Goal: Information Seeking & Learning: Check status

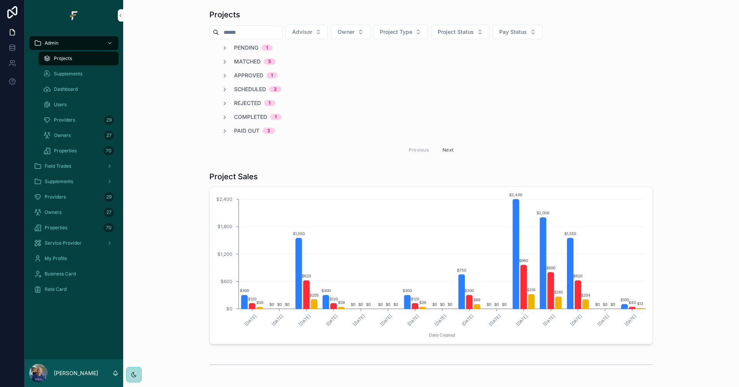
click at [470, 27] on button "Project Status" at bounding box center [460, 32] width 58 height 15
click at [456, 157] on div "Completed" at bounding box center [476, 161] width 107 height 12
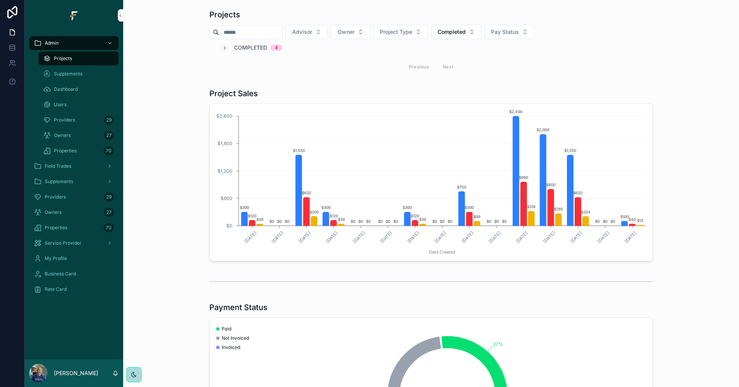
click at [239, 44] on span "Completed" at bounding box center [250, 48] width 33 height 8
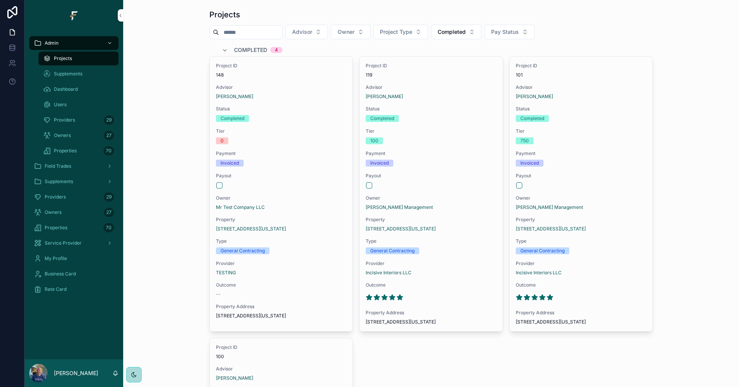
click at [466, 30] on span "Completed" at bounding box center [452, 32] width 28 height 8
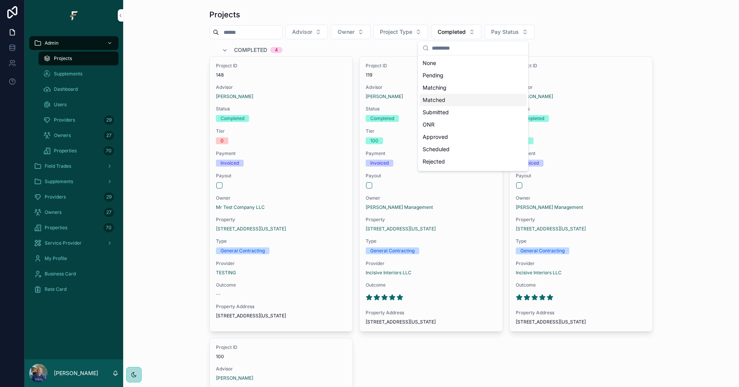
click at [460, 102] on div "Matched" at bounding box center [472, 100] width 107 height 12
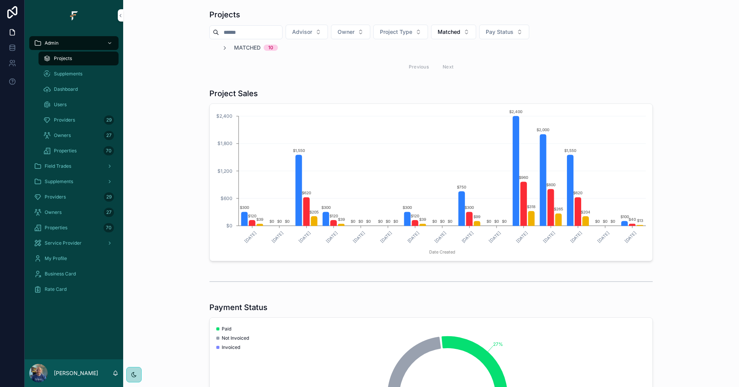
click at [249, 50] on span "Matched" at bounding box center [247, 48] width 27 height 8
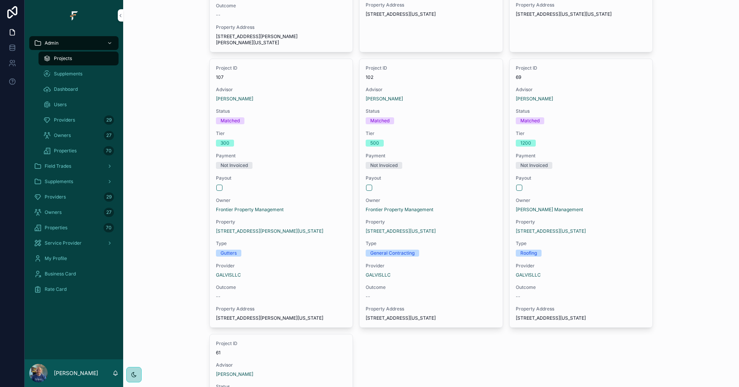
scroll to position [539, 0]
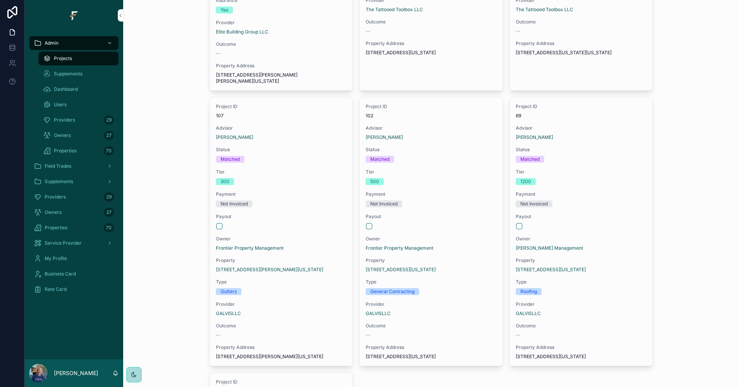
click at [67, 117] on span "Providers" at bounding box center [64, 120] width 21 height 6
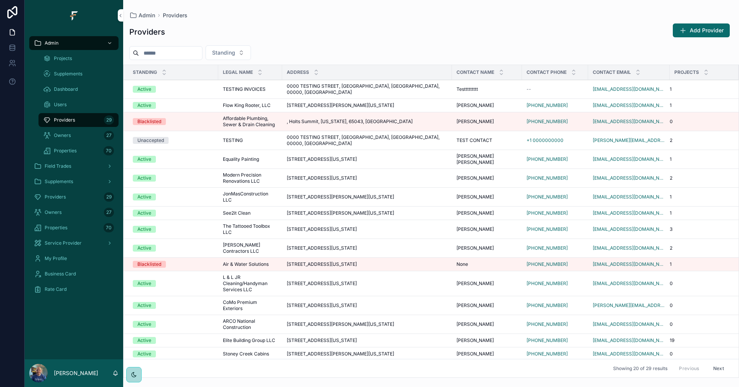
click at [82, 61] on div "Projects" at bounding box center [78, 58] width 71 height 12
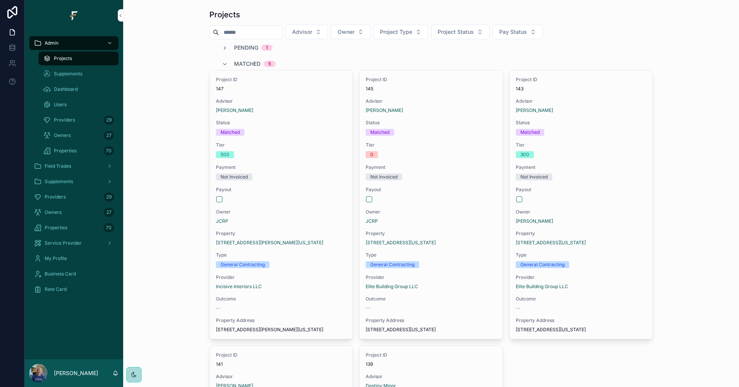
click at [248, 50] on span "Pending" at bounding box center [246, 48] width 24 height 8
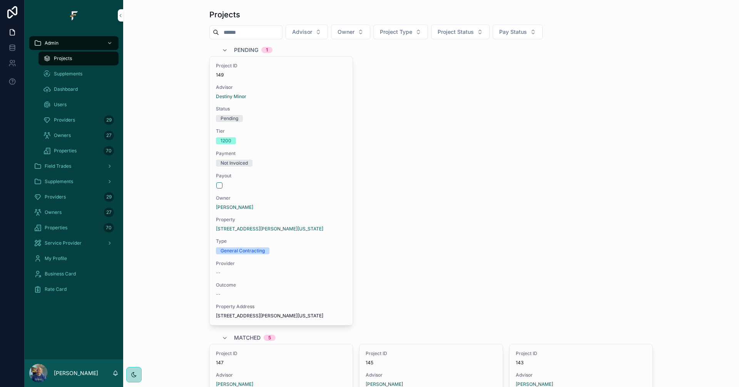
click at [251, 50] on span "Pending" at bounding box center [246, 50] width 24 height 8
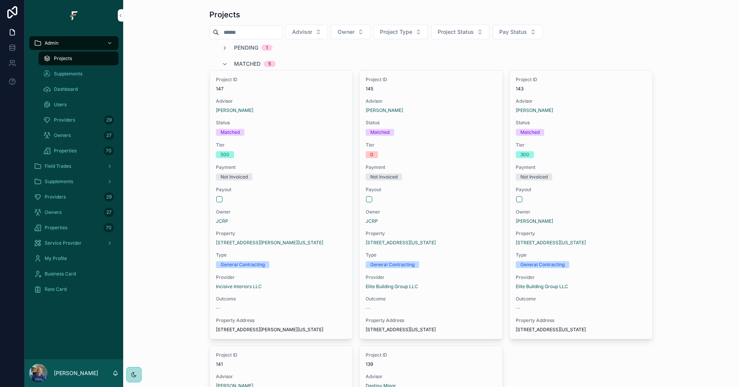
click at [247, 64] on span "Matched" at bounding box center [247, 64] width 27 height 8
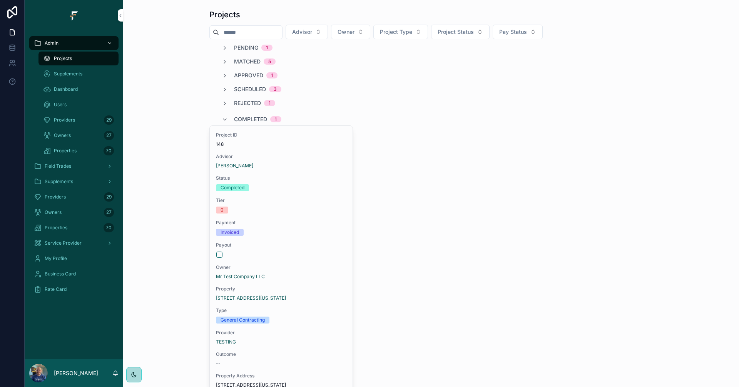
click at [249, 119] on span "Completed" at bounding box center [250, 119] width 33 height 8
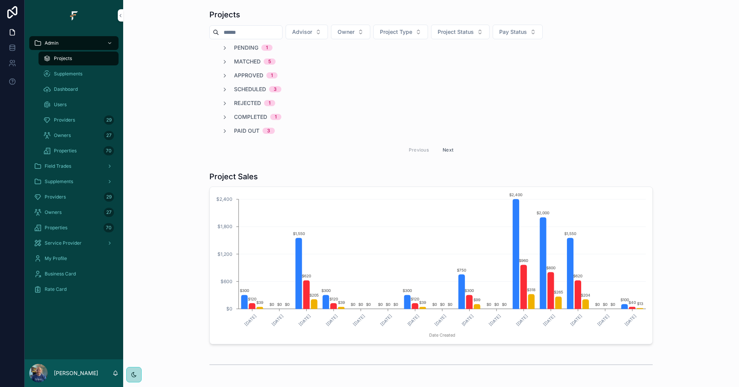
click at [490, 34] on button "Project Status" at bounding box center [460, 32] width 58 height 15
click at [455, 103] on div "Submitted" at bounding box center [476, 100] width 107 height 12
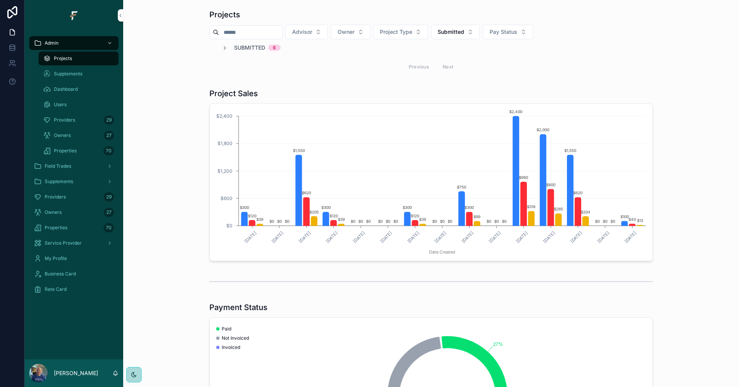
click at [239, 47] on span "Submitted" at bounding box center [249, 48] width 31 height 8
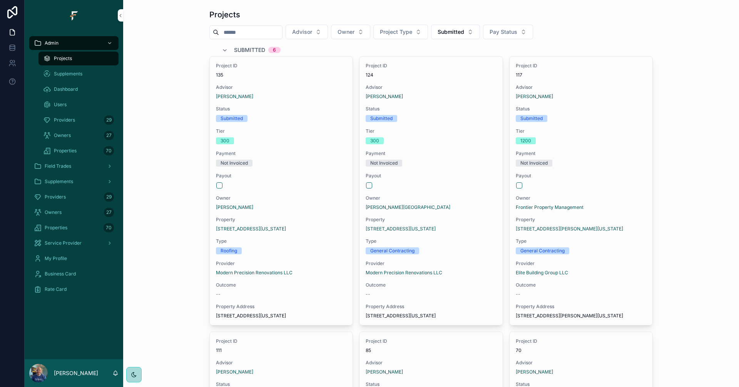
click at [238, 50] on span "Submitted" at bounding box center [249, 50] width 31 height 8
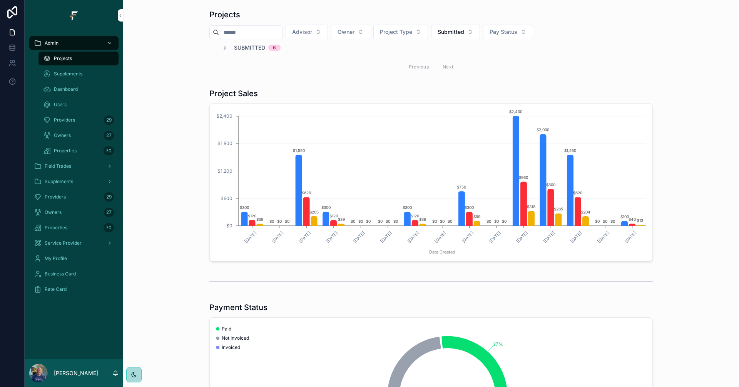
click at [464, 33] on span "Submitted" at bounding box center [451, 32] width 27 height 8
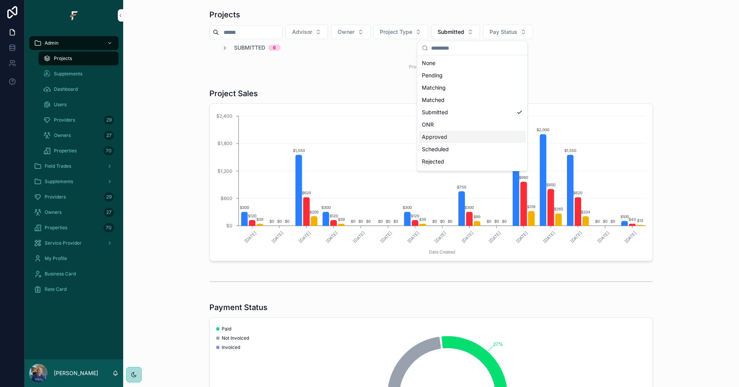
click at [466, 134] on div "Approved" at bounding box center [472, 137] width 107 height 12
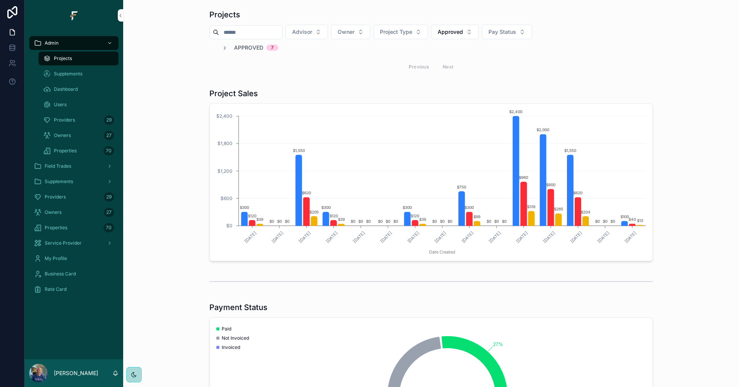
click at [238, 48] on span "Approved" at bounding box center [248, 48] width 29 height 8
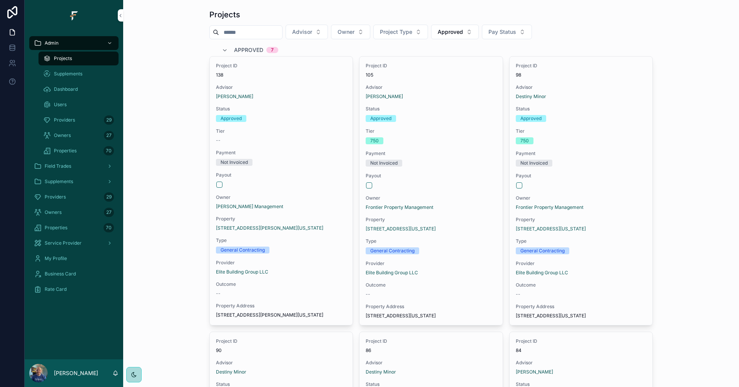
click at [80, 41] on div "Admin" at bounding box center [74, 43] width 80 height 12
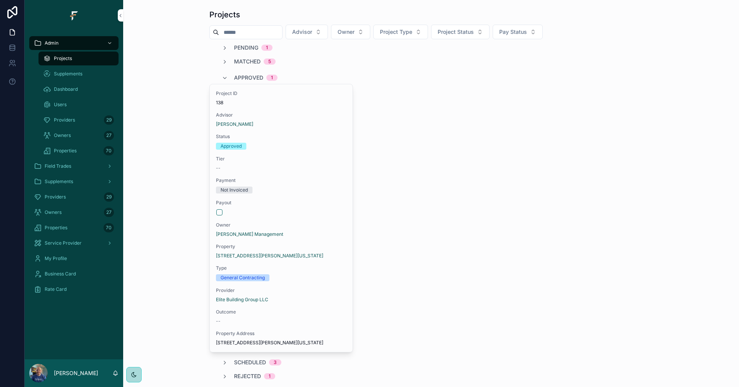
click at [79, 89] on div "Dashboard" at bounding box center [78, 89] width 71 height 12
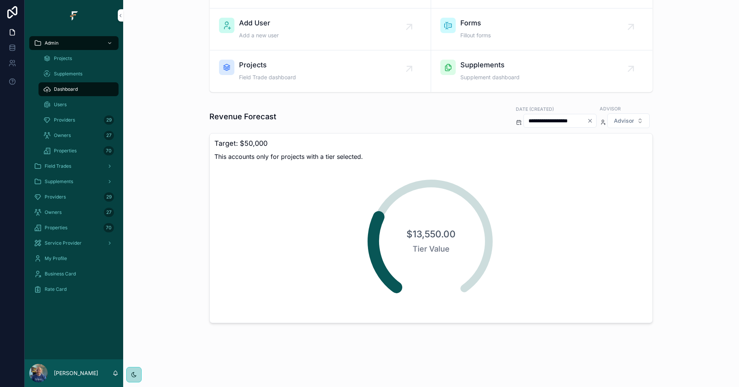
scroll to position [76, 0]
click at [587, 120] on icon "Clear" at bounding box center [590, 120] width 6 height 6
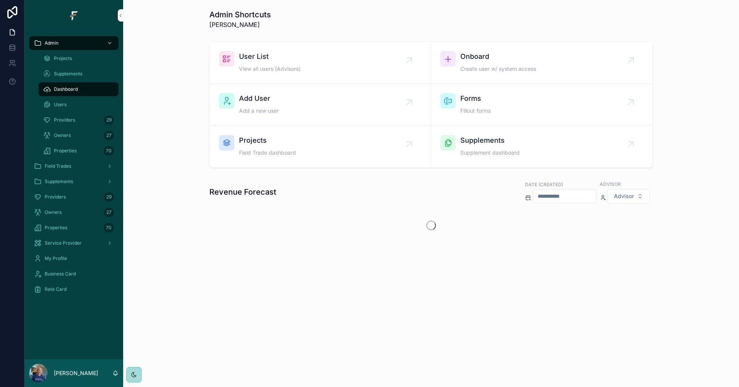
click at [505, 123] on link "Forms Fillout forms" at bounding box center [541, 105] width 221 height 42
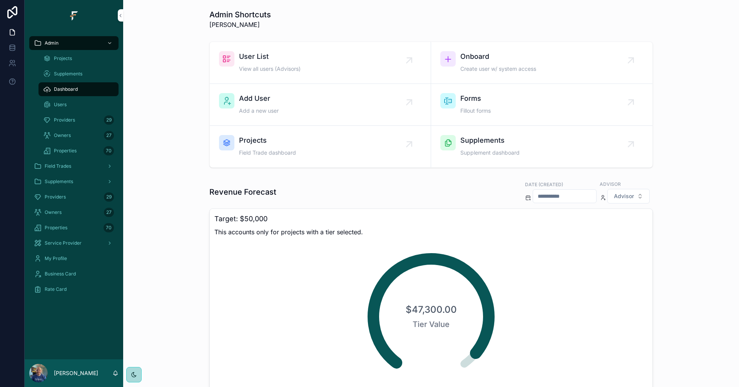
click at [525, 195] on icon "scrollable content" at bounding box center [528, 198] width 6 height 6
click at [525, 200] on icon "scrollable content" at bounding box center [528, 198] width 6 height 6
click at [533, 191] on input "scrollable content" at bounding box center [564, 196] width 63 height 11
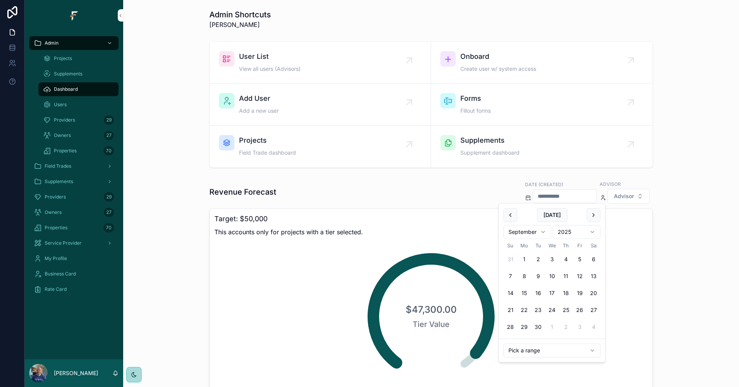
click at [594, 216] on button "scrollable content" at bounding box center [594, 215] width 14 height 14
click at [553, 259] on button "1" at bounding box center [552, 259] width 14 height 14
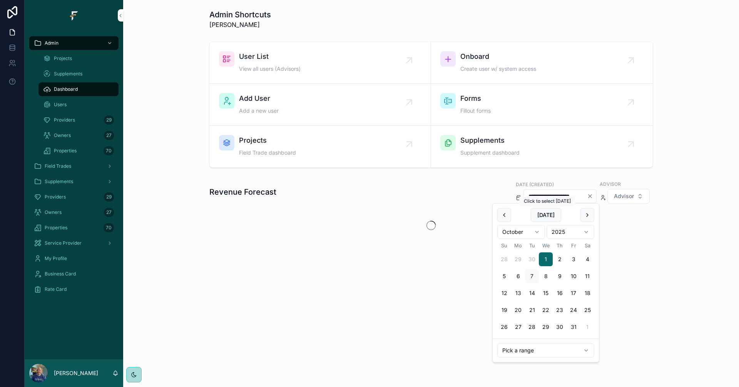
click at [549, 216] on button "[DATE]" at bounding box center [546, 215] width 30 height 14
click at [525, 196] on input "**********" at bounding box center [555, 196] width 63 height 11
click at [524, 197] on input "**********" at bounding box center [555, 196] width 63 height 11
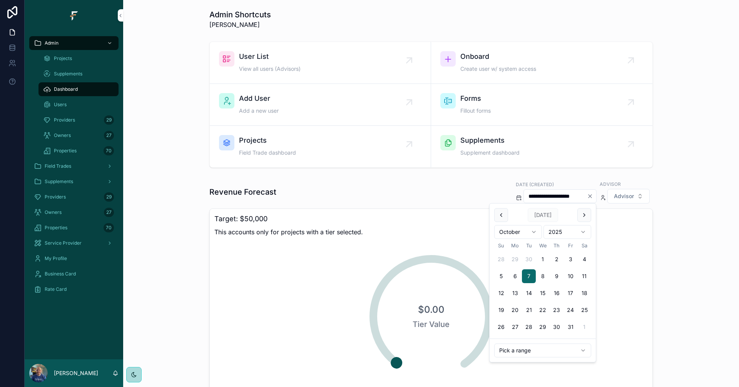
click at [524, 196] on input "**********" at bounding box center [555, 196] width 63 height 11
type input "**********"
click at [582, 176] on div "**********" at bounding box center [431, 225] width 616 height 451
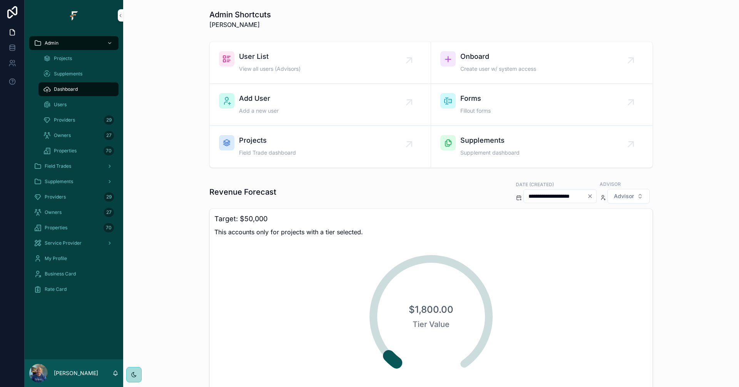
click at [587, 197] on icon "Clear" at bounding box center [590, 196] width 6 height 6
click at [533, 196] on input "scrollable content" at bounding box center [564, 196] width 63 height 11
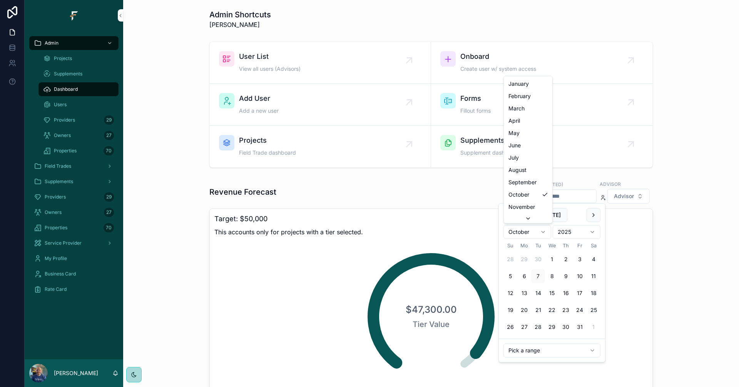
click at [531, 236] on html "Admin Projects Supplements Dashboard Users Providers 29 Owners 27 Properties 70…" at bounding box center [369, 193] width 739 height 387
click at [523, 257] on button "1" at bounding box center [524, 259] width 14 height 14
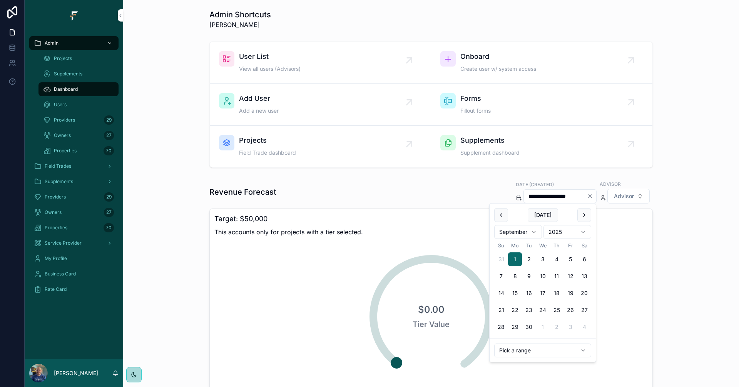
click at [505, 277] on button "7" at bounding box center [501, 276] width 14 height 14
click at [529, 328] on button "30" at bounding box center [529, 327] width 14 height 14
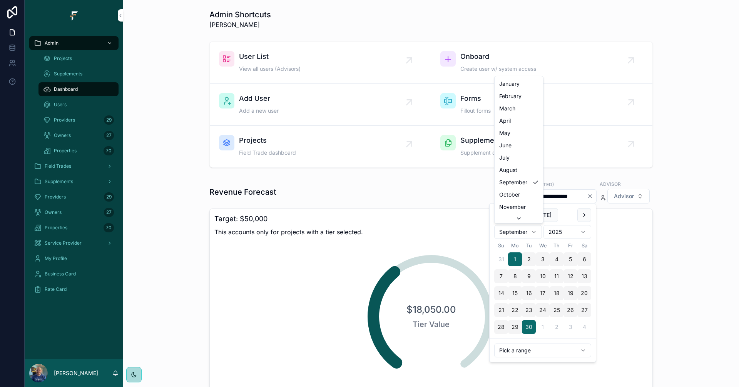
click at [534, 231] on html "**********" at bounding box center [369, 193] width 739 height 387
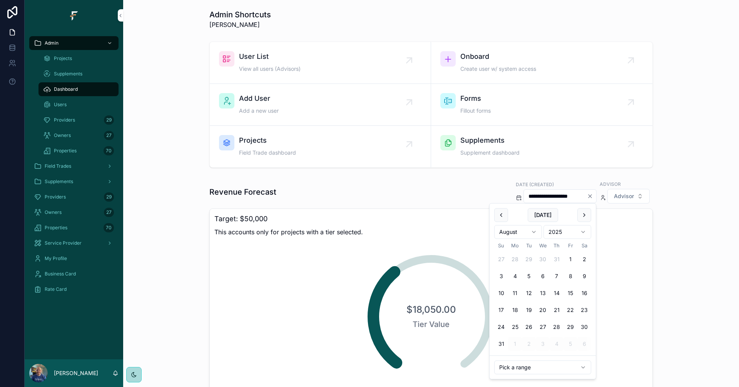
click at [572, 259] on button "1" at bounding box center [570, 259] width 14 height 14
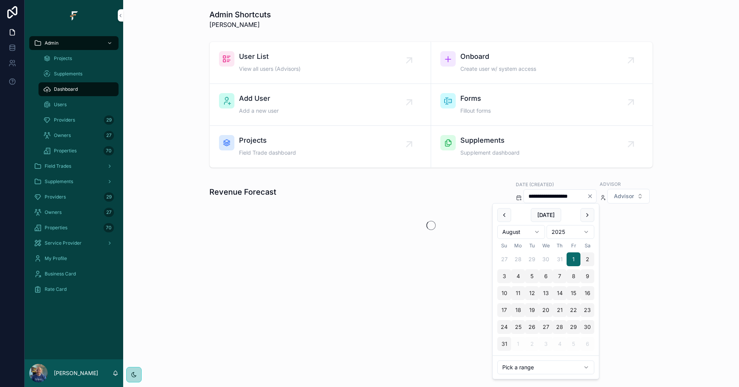
click at [499, 345] on button "31" at bounding box center [504, 344] width 14 height 14
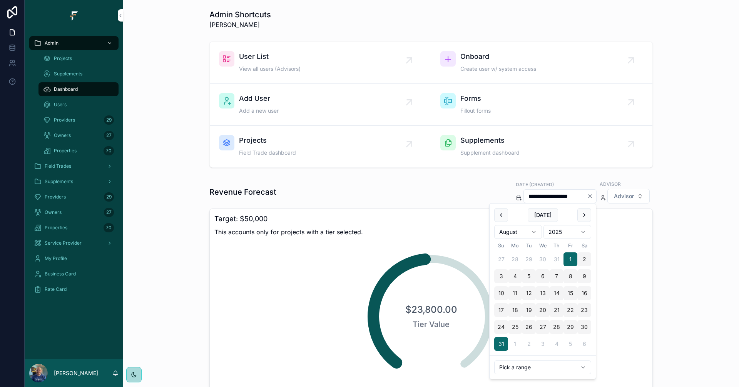
click at [535, 231] on html "**********" at bounding box center [369, 193] width 739 height 387
click at [515, 260] on button "1" at bounding box center [515, 259] width 14 height 14
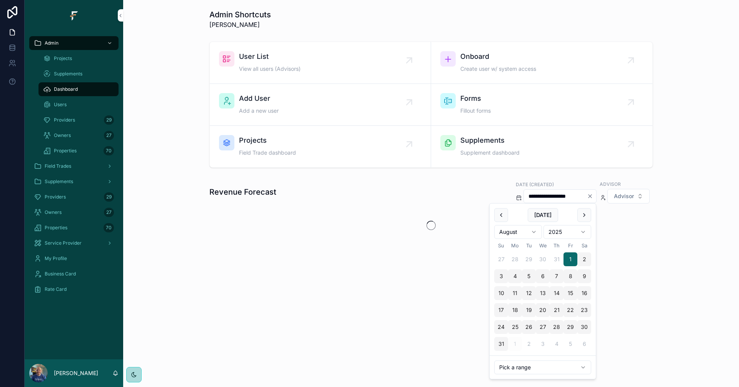
click at [502, 343] on button "31" at bounding box center [501, 344] width 14 height 14
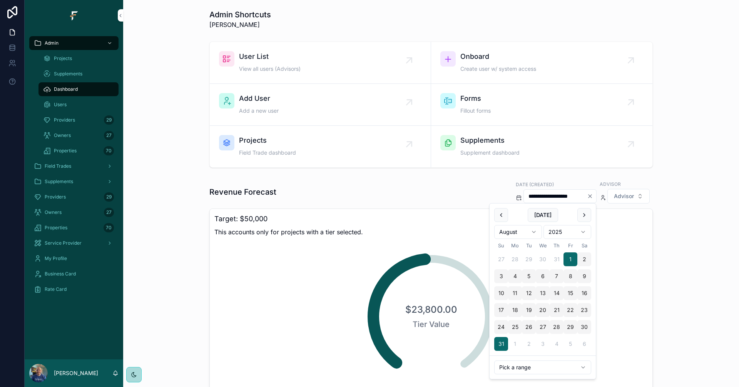
click at [530, 232] on html "**********" at bounding box center [369, 193] width 739 height 387
click at [517, 260] on button "1" at bounding box center [515, 259] width 14 height 14
click at [503, 344] on button "31" at bounding box center [501, 344] width 14 height 14
type input "**********"
click at [587, 196] on icon "Clear" at bounding box center [590, 196] width 6 height 6
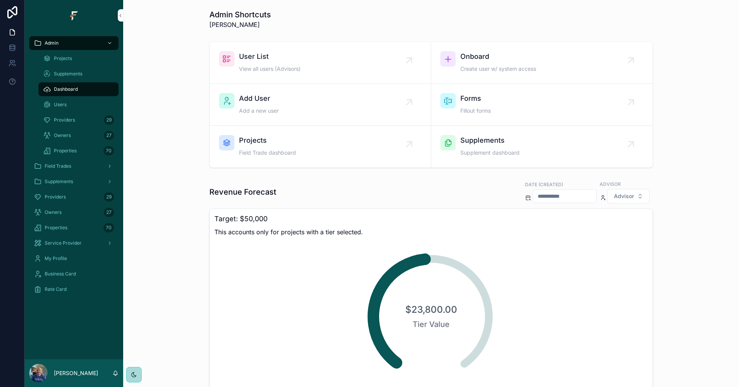
click at [546, 195] on input "scrollable content" at bounding box center [564, 196] width 63 height 11
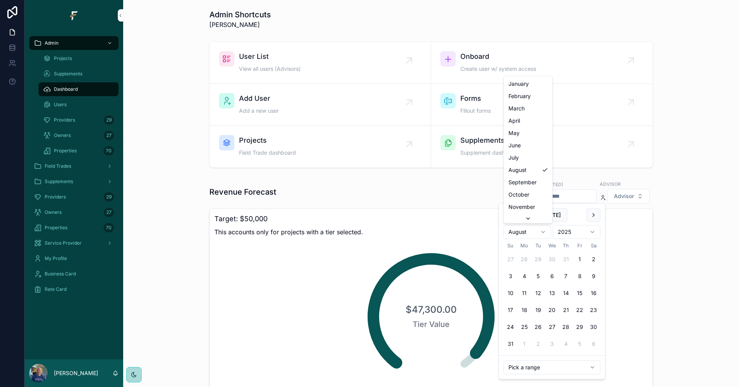
click at [524, 232] on html "Admin Projects Supplements Dashboard Users Providers 29 Owners 27 Properties 70…" at bounding box center [369, 193] width 739 height 387
click at [527, 259] on button "1" at bounding box center [524, 259] width 14 height 14
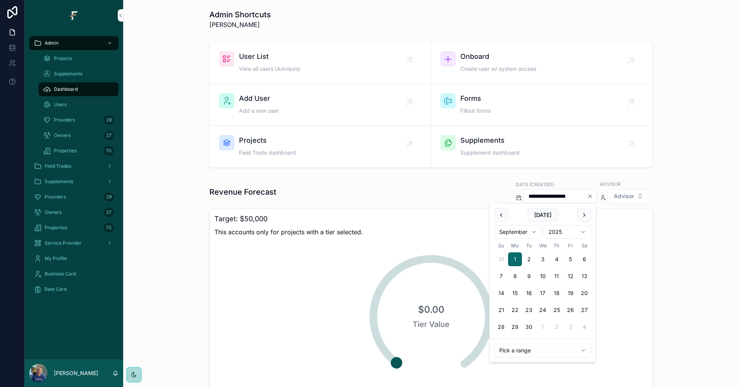
click at [529, 327] on button "30" at bounding box center [529, 327] width 14 height 14
type input "**********"
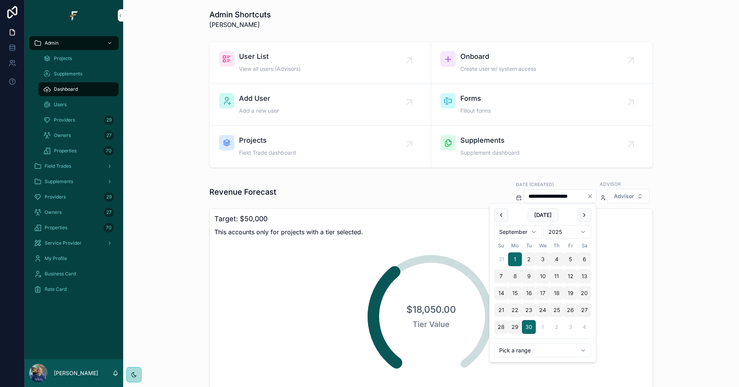
click at [587, 195] on icon "Clear" at bounding box center [590, 196] width 6 height 6
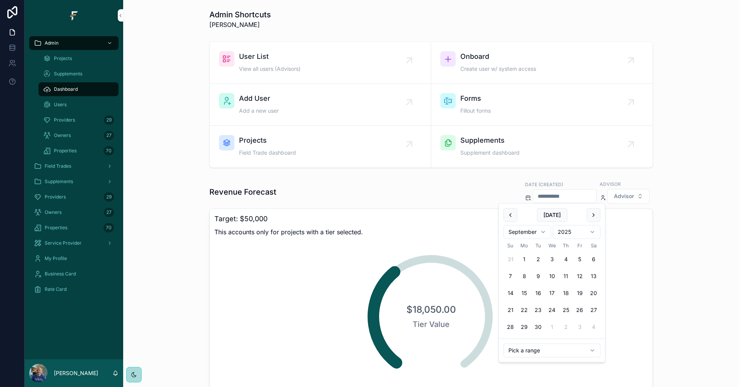
click at [549, 195] on input "scrollable content" at bounding box center [564, 196] width 63 height 11
click at [482, 58] on span "Onboard" at bounding box center [498, 56] width 76 height 11
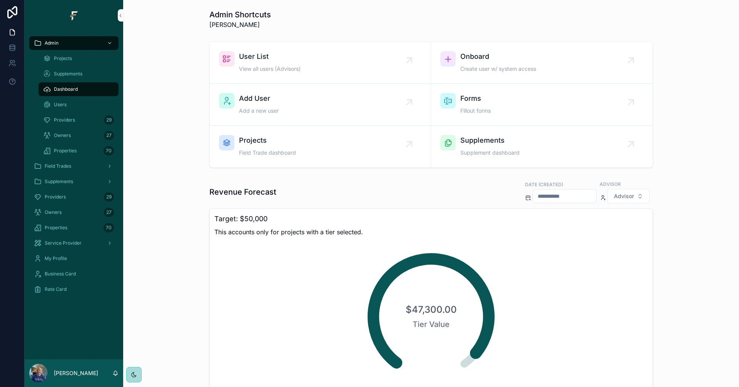
click at [43, 43] on div "Admin" at bounding box center [74, 43] width 80 height 12
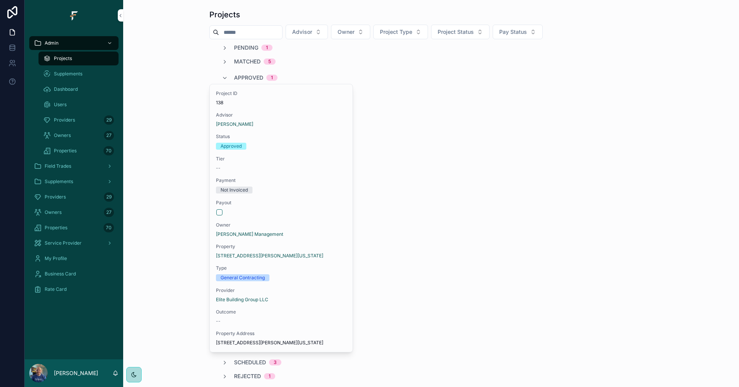
click at [249, 78] on span "Approved" at bounding box center [248, 78] width 29 height 8
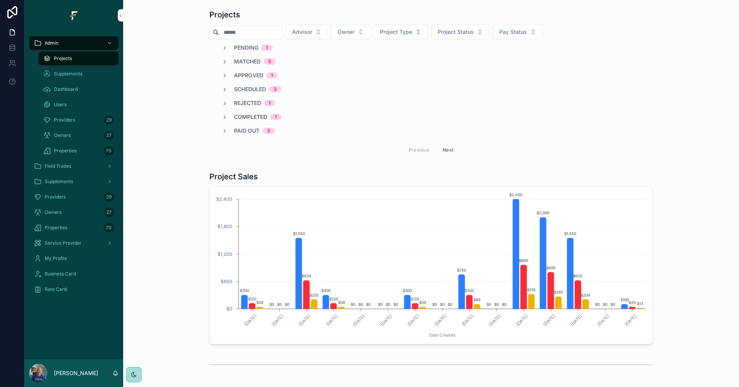
click at [490, 36] on button "Project Status" at bounding box center [460, 32] width 58 height 15
click at [453, 135] on div "Scheduled" at bounding box center [476, 137] width 107 height 12
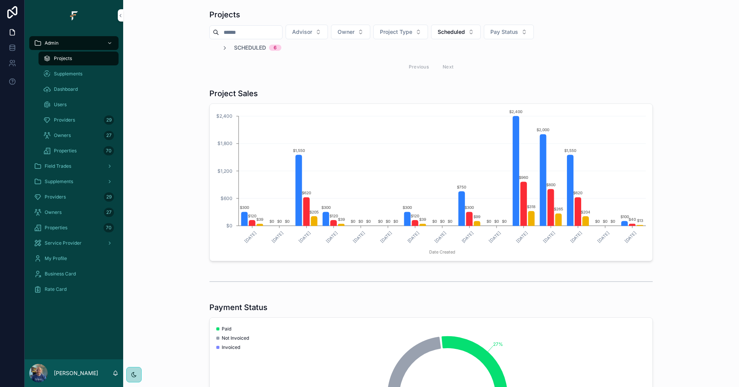
click at [255, 50] on span "Scheduled" at bounding box center [250, 48] width 32 height 8
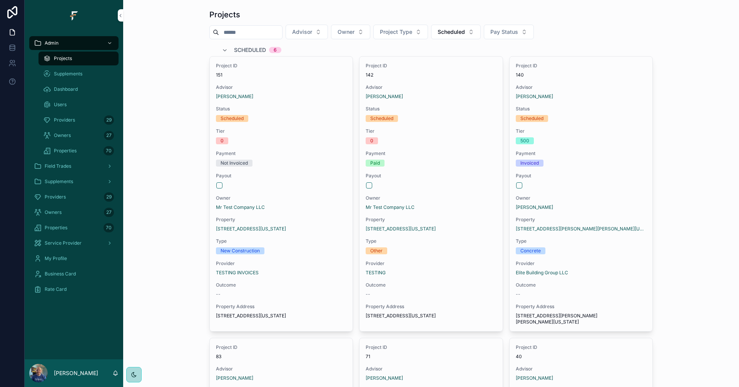
click at [607, 165] on div "Invoiced" at bounding box center [581, 163] width 130 height 7
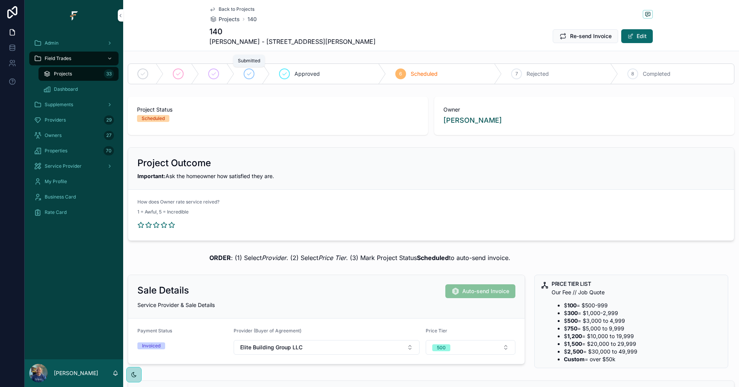
click at [244, 74] on div "scrollable content" at bounding box center [249, 74] width 11 height 11
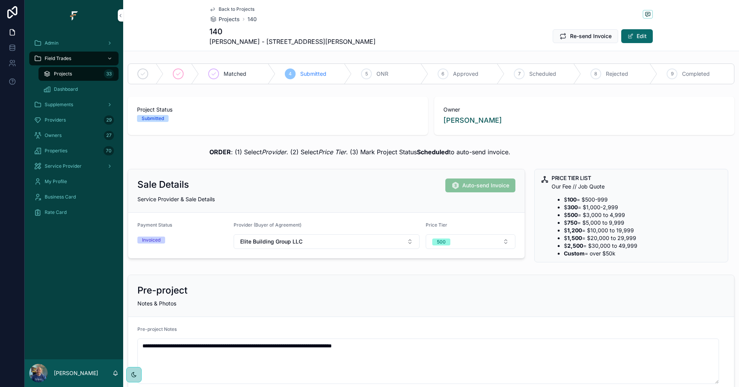
click at [547, 74] on span "Scheduled" at bounding box center [542, 74] width 27 height 8
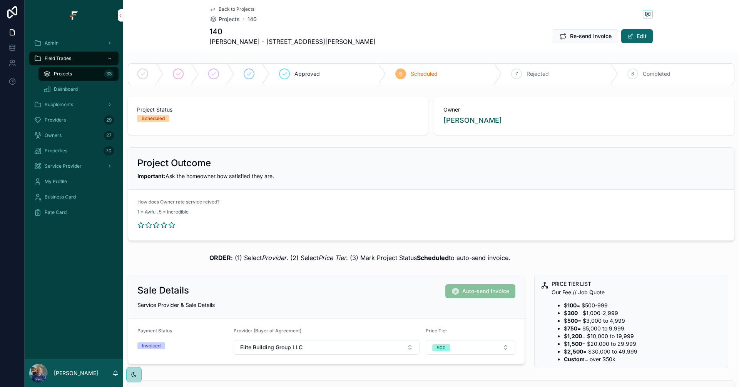
click at [62, 44] on div "Admin" at bounding box center [74, 43] width 80 height 12
